Goal: Find specific page/section: Find specific page/section

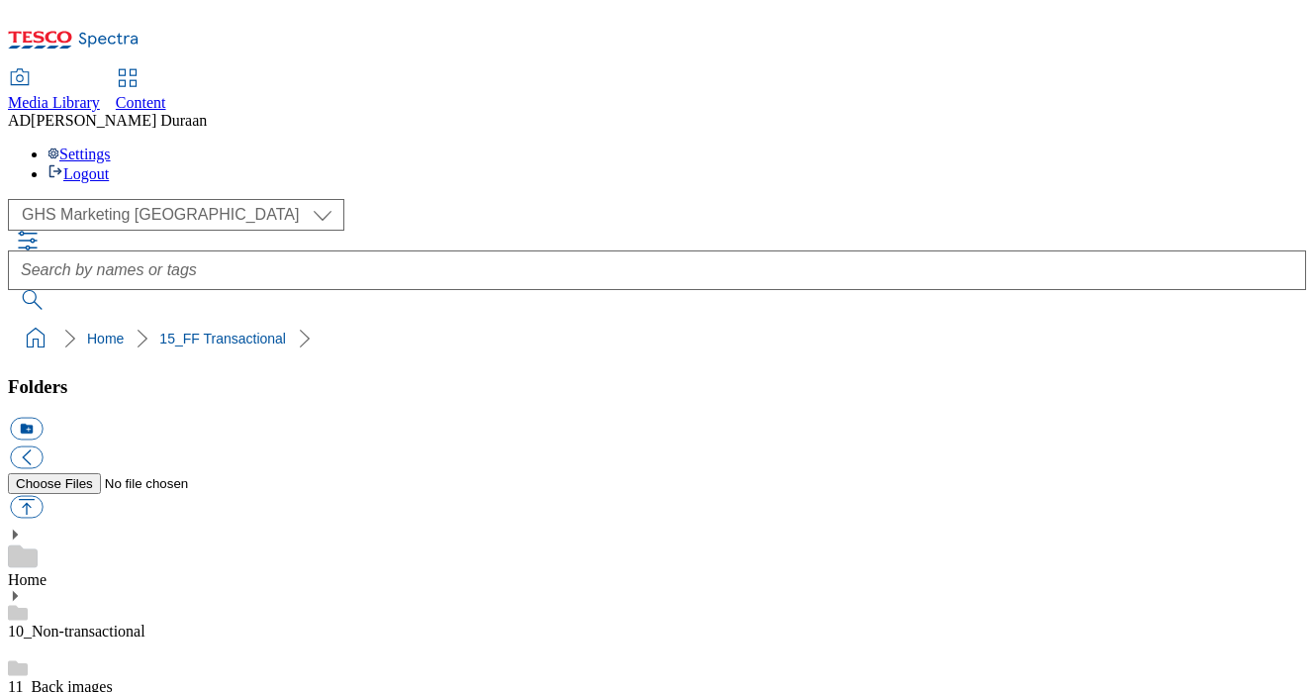
select select "flare-ghs-mktg"
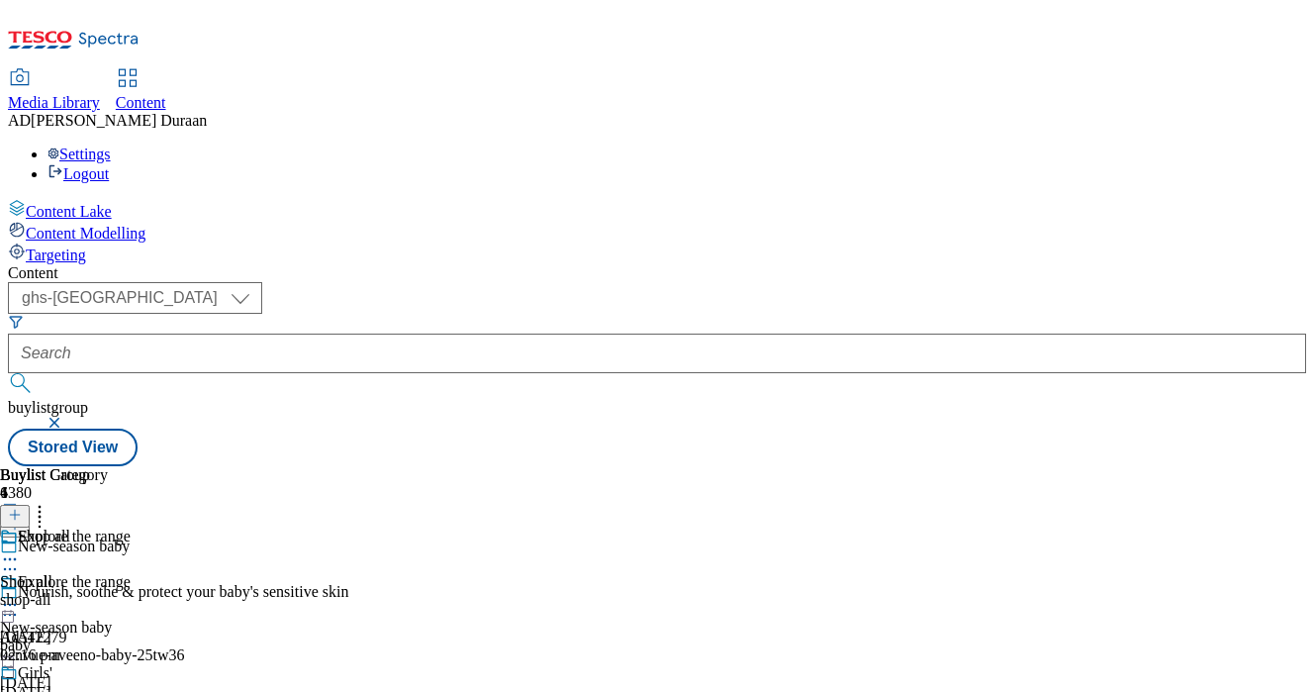
select select "ghs-uk"
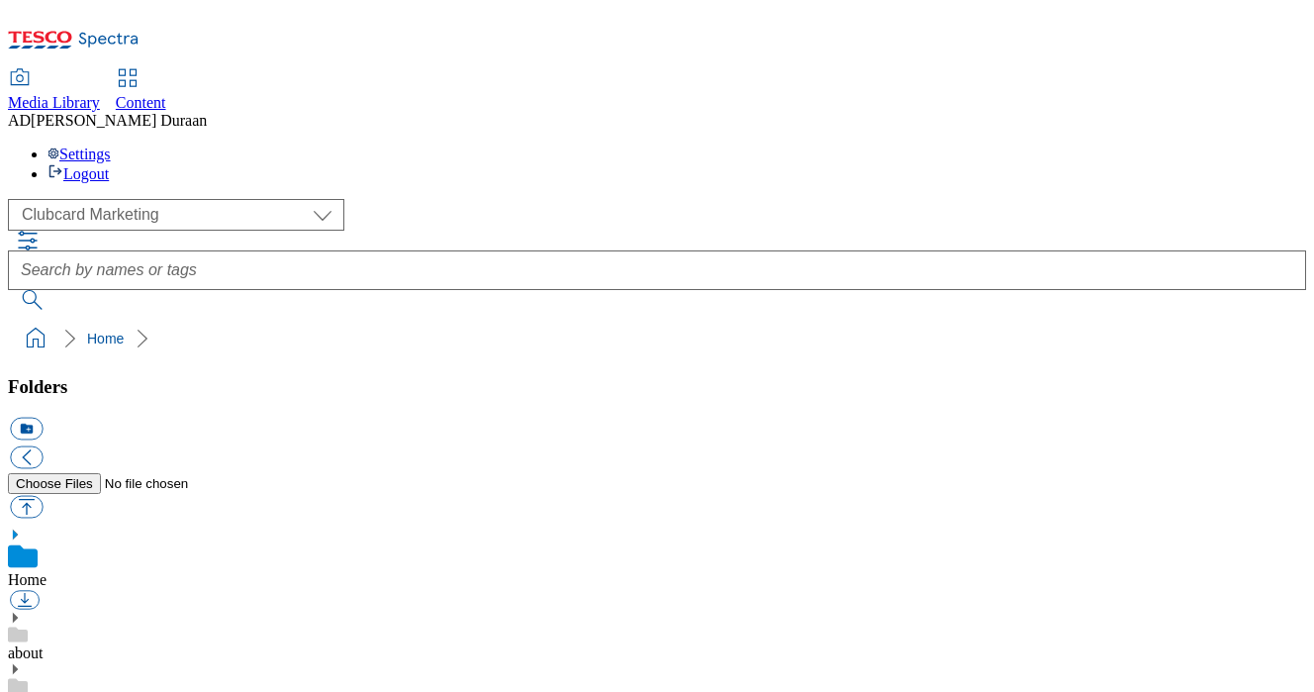
scroll to position [1, 0]
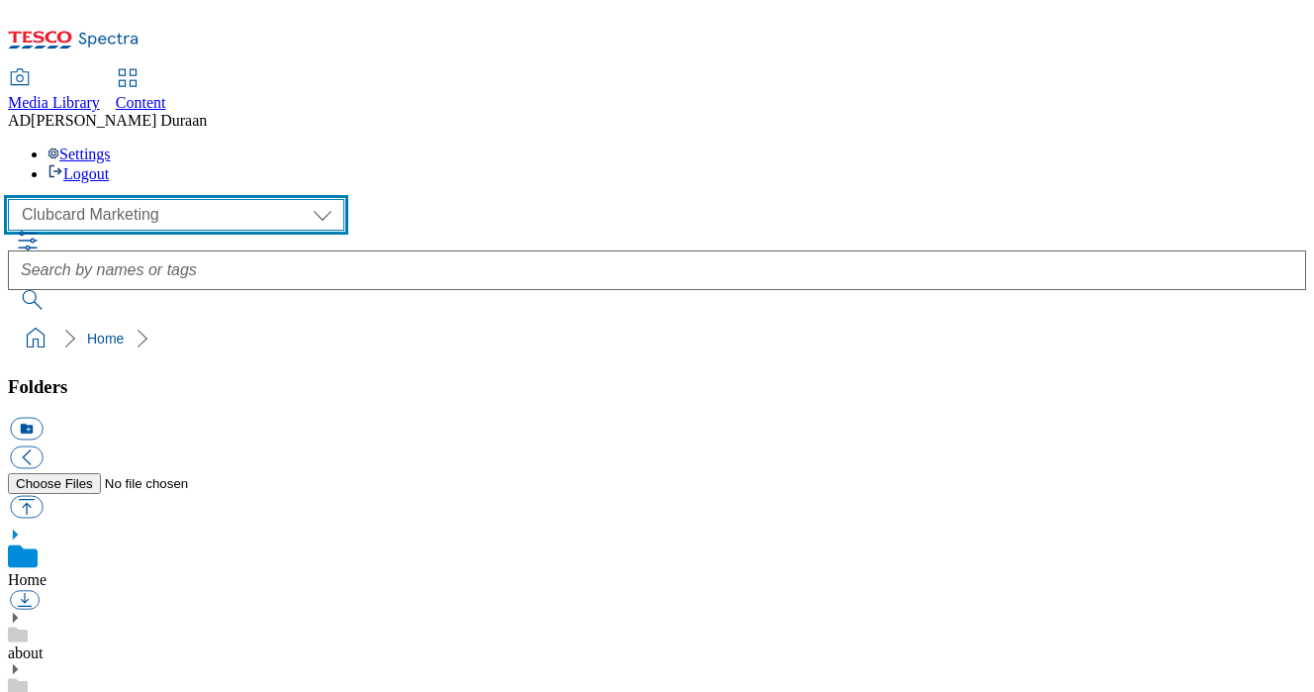
click at [126, 199] on select "Clubcard Marketing Dotcom [GEOGRAPHIC_DATA] GHS Marketing [GEOGRAPHIC_DATA] GHS…" at bounding box center [176, 215] width 336 height 32
select select "flare-ghs-mktg"
click at [14, 199] on select "Clubcard Marketing Dotcom [GEOGRAPHIC_DATA] GHS Marketing [GEOGRAPHIC_DATA] GHS…" at bounding box center [176, 215] width 336 height 32
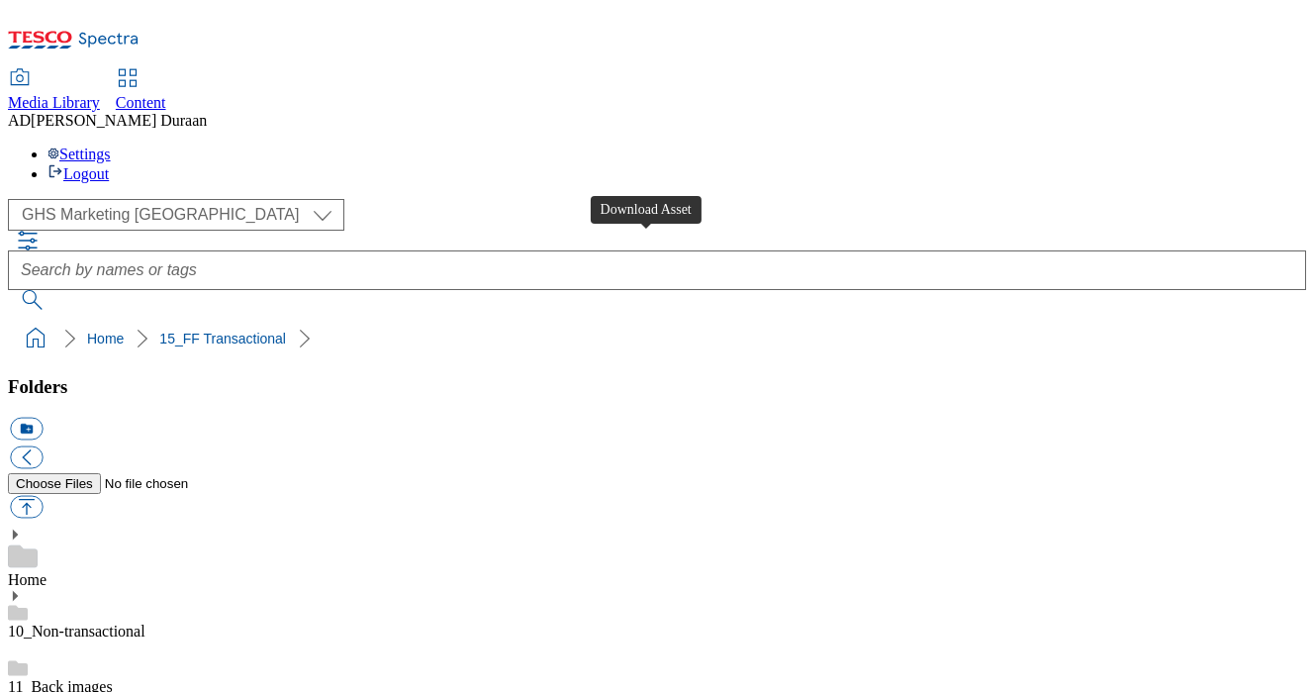
scroll to position [0, 0]
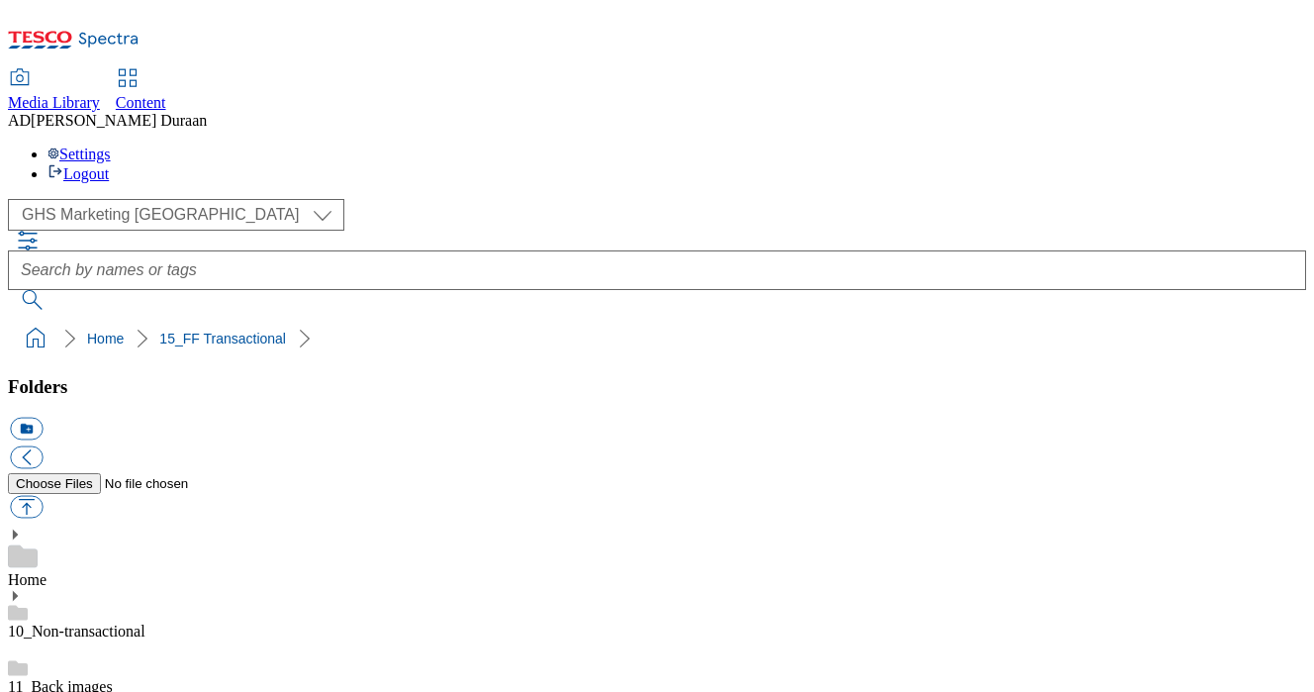
scroll to position [1600, 0]
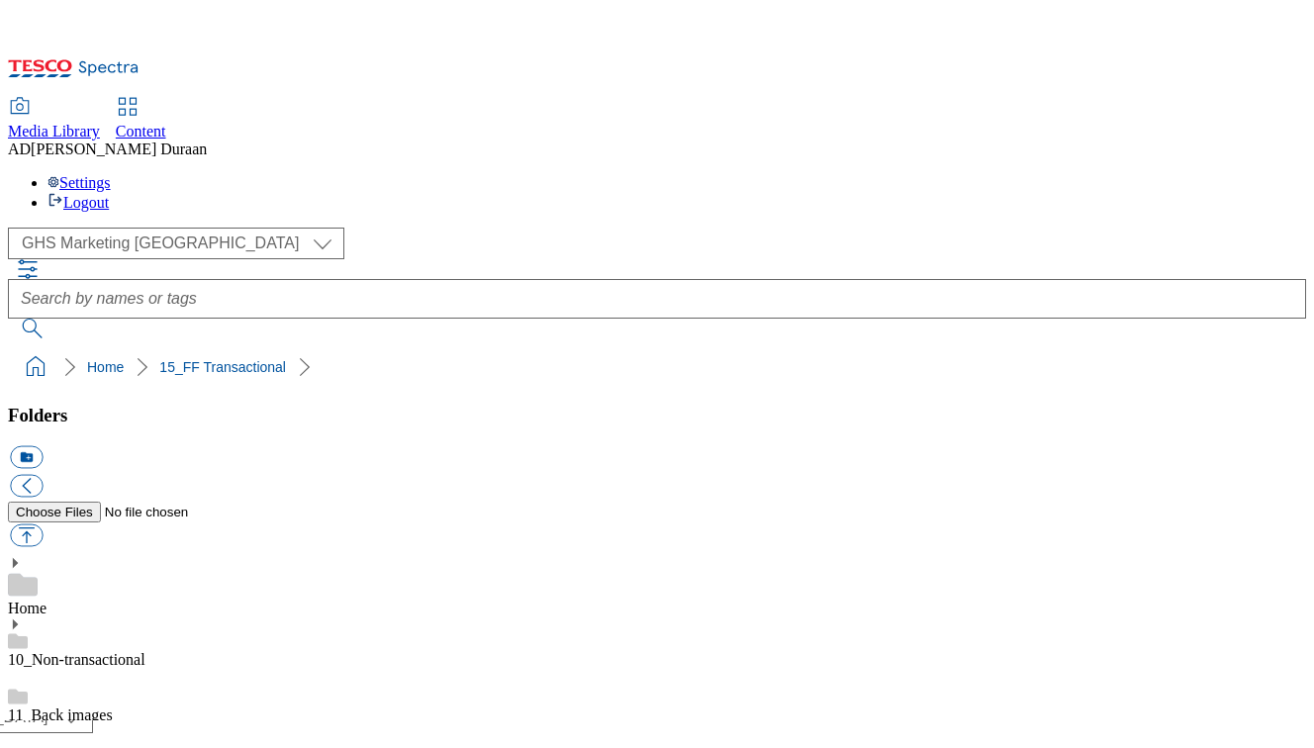
scroll to position [1550, 0]
